Goal: Find specific page/section: Find specific page/section

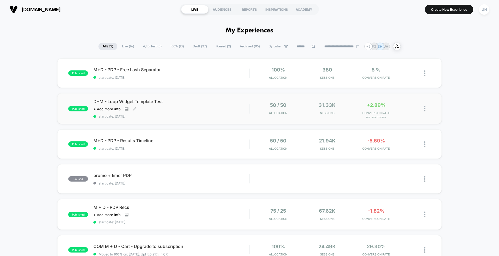
click at [225, 112] on div "D+M - Loop Widget Template Test Click to view images Click to edit experience d…" at bounding box center [171, 109] width 156 height 20
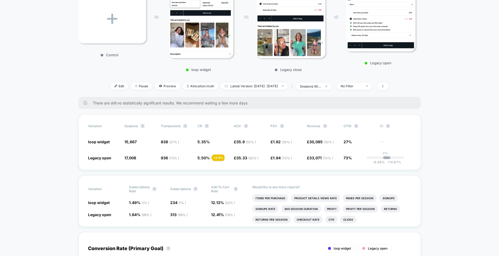
scroll to position [102, 0]
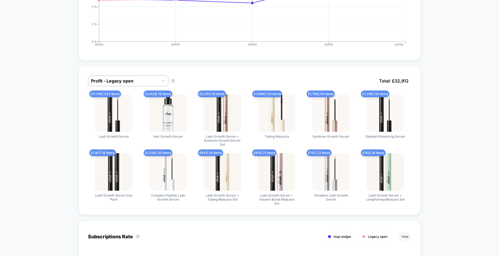
scroll to position [399, 0]
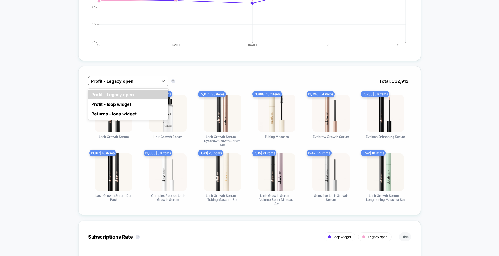
click at [141, 77] on div "Profit - Legacy open" at bounding box center [123, 81] width 70 height 9
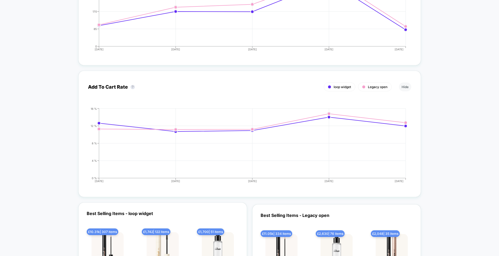
scroll to position [944, 0]
